Goal: Task Accomplishment & Management: Complete application form

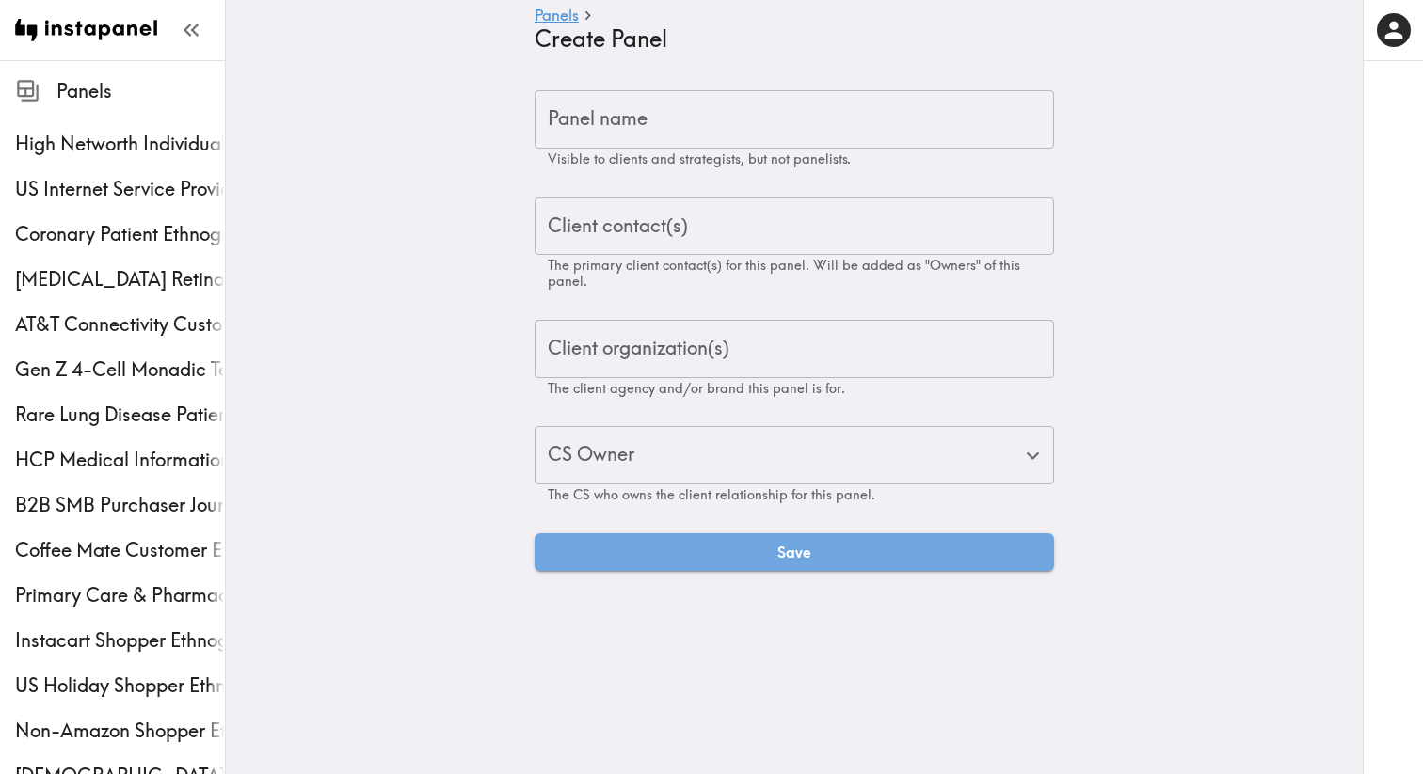
type input "Aj"
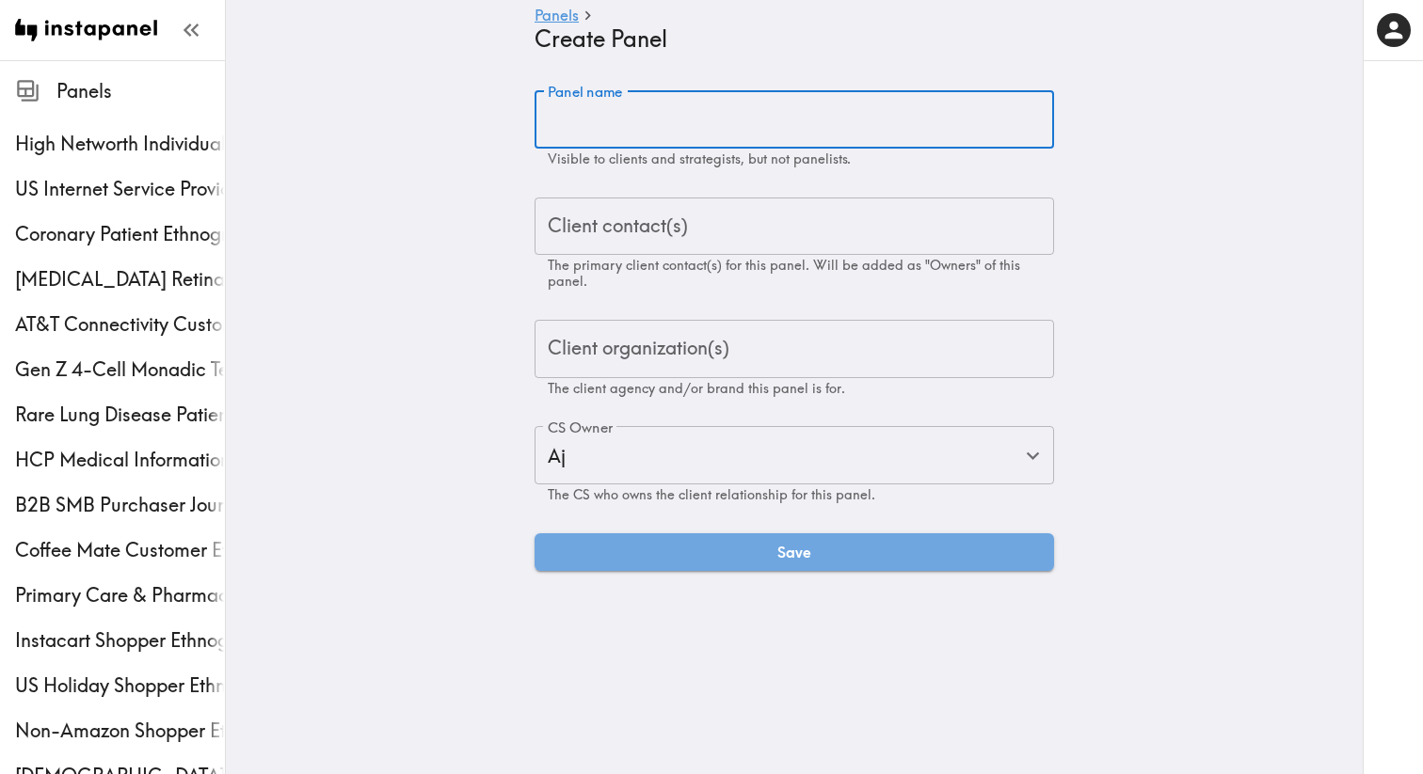
click at [732, 120] on input "Panel name" at bounding box center [793, 119] width 519 height 58
paste input "Financial Planning Ethnography Proposal"
click at [839, 124] on input "Financial Planning Ethnography Proposal" at bounding box center [793, 119] width 519 height 58
type input "Financial Planning Ethnography"
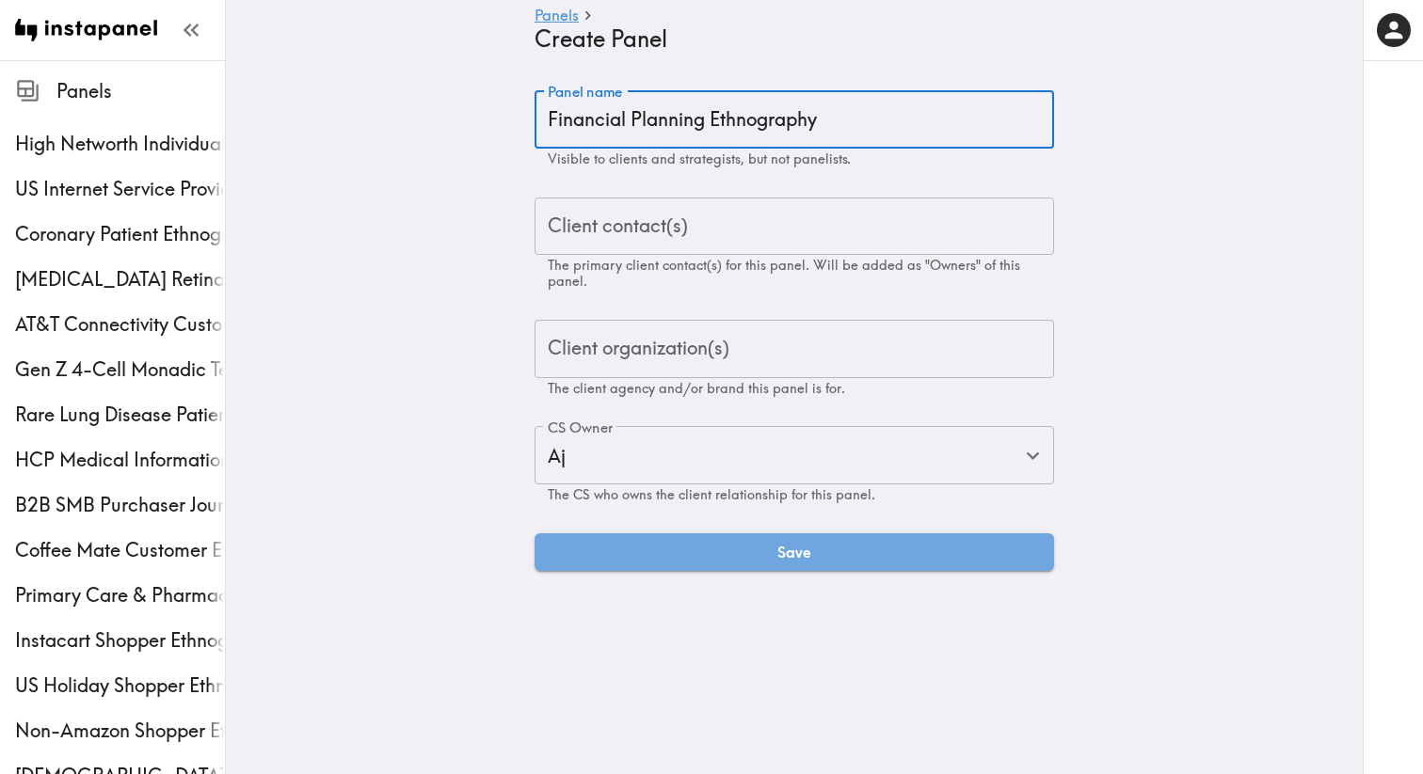
click at [583, 229] on div "Client contact(s) Client contact(s) The primary client contact(s) for this pane…" at bounding box center [793, 244] width 519 height 92
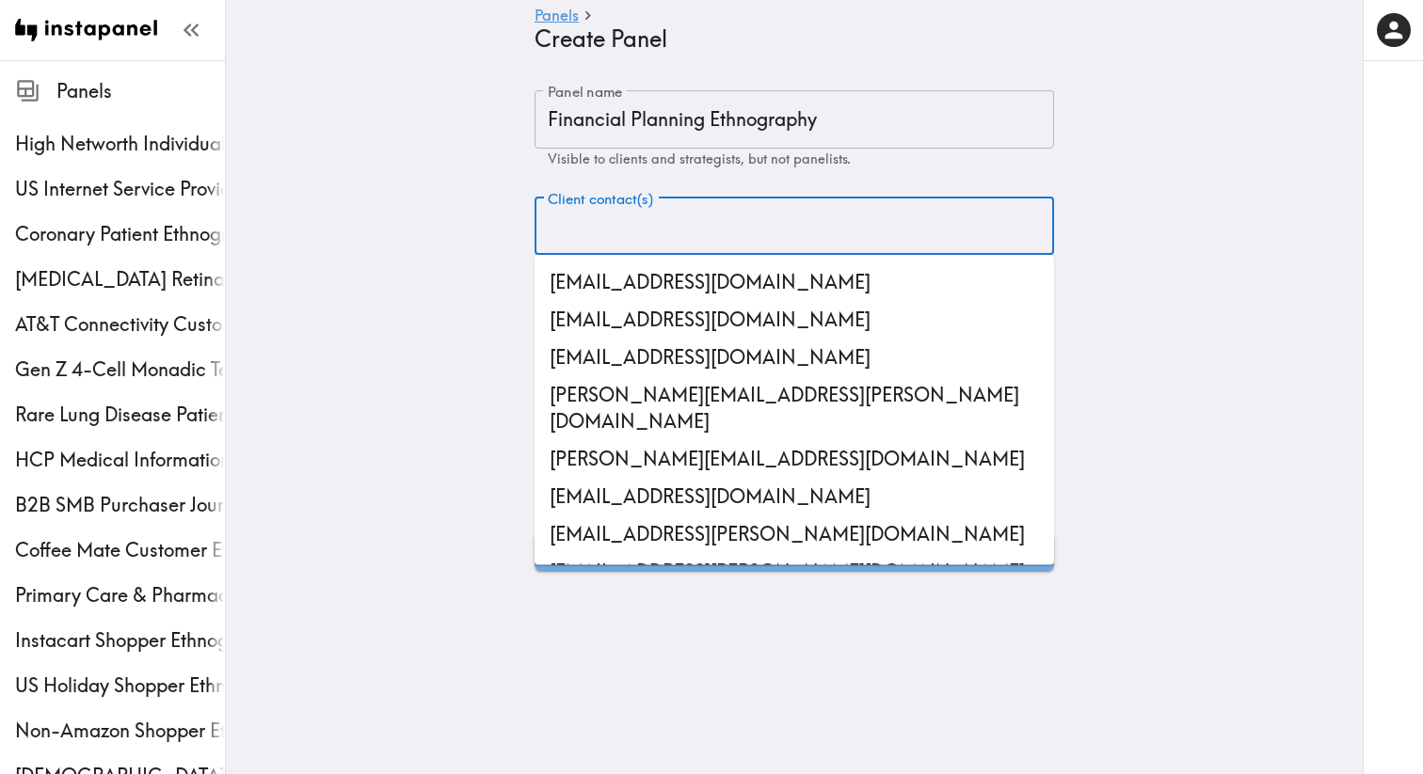
paste input "[EMAIL_ADDRESS][DOMAIN_NAME]"
type input "[EMAIL_ADDRESS][DOMAIN_NAME]"
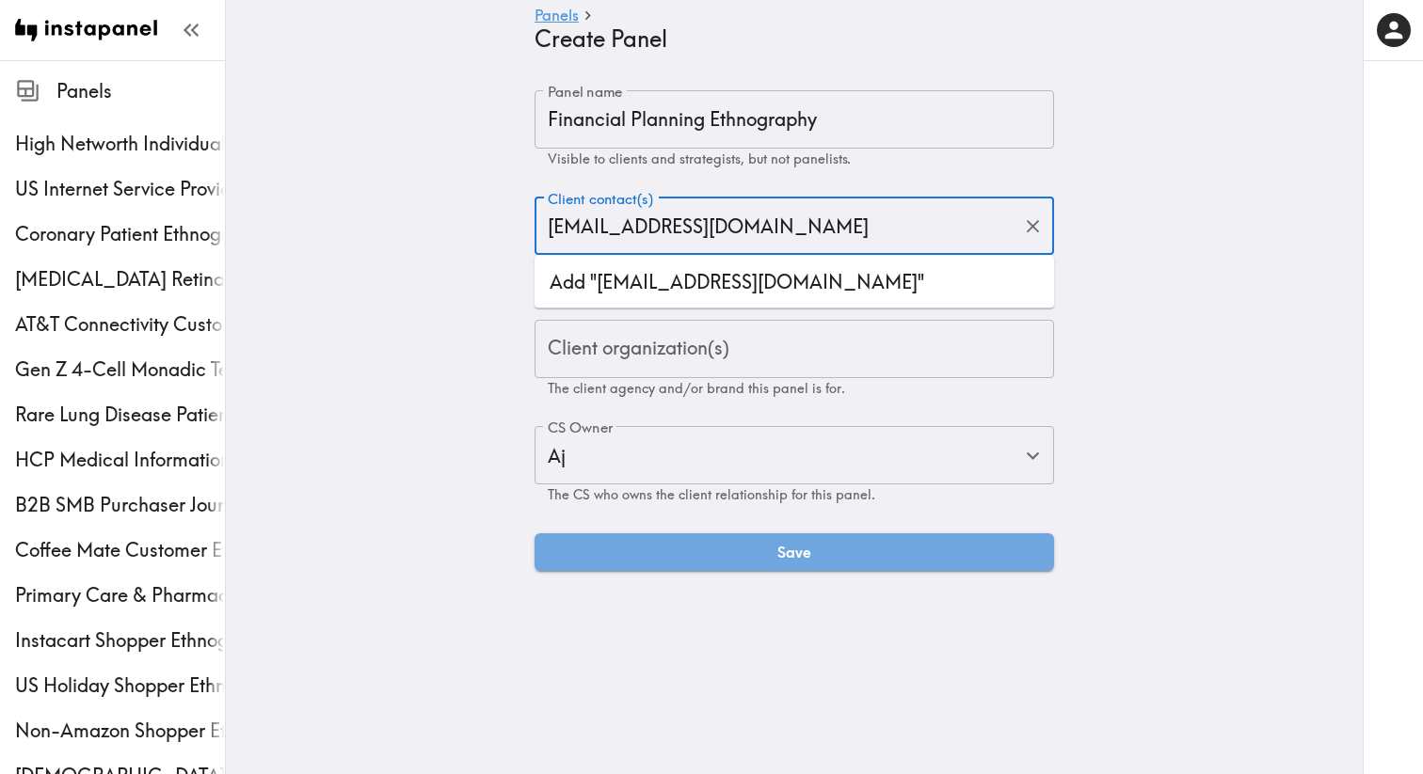
click at [628, 293] on li "Add "[EMAIL_ADDRESS][DOMAIN_NAME]"" at bounding box center [793, 282] width 519 height 38
